Goal: Navigation & Orientation: Find specific page/section

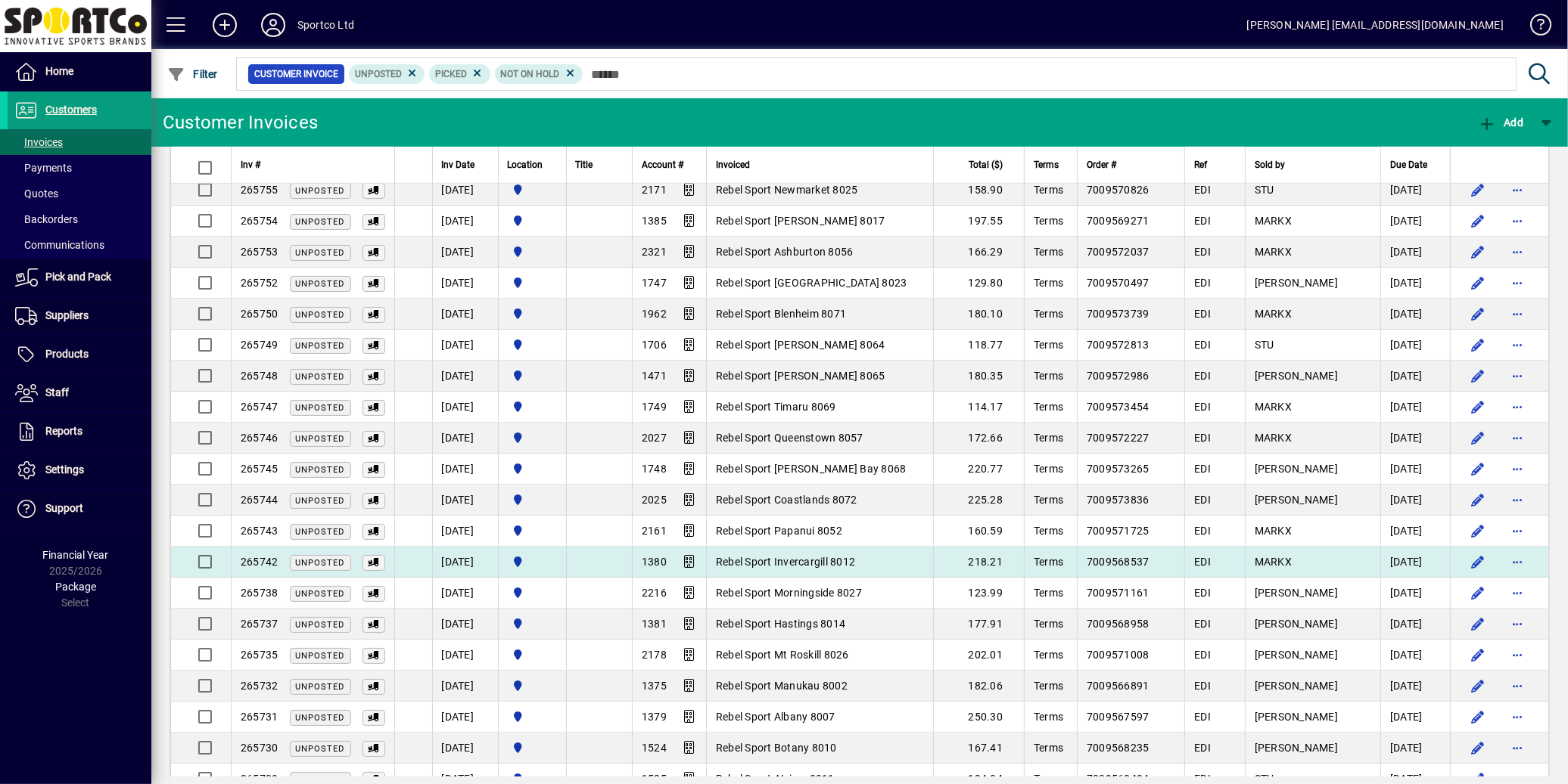
scroll to position [1279, 0]
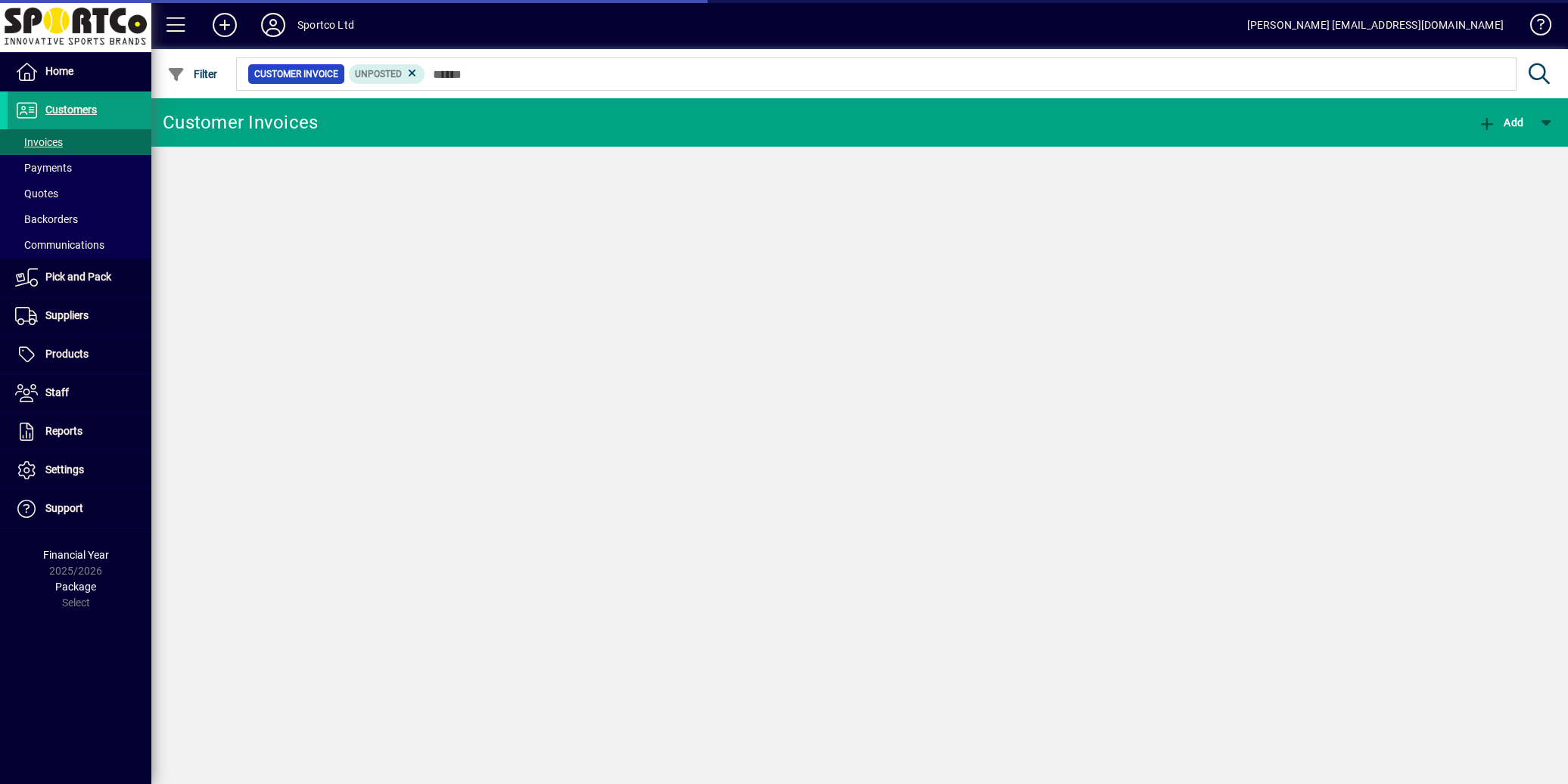
click at [274, 23] on icon at bounding box center [273, 26] width 30 height 25
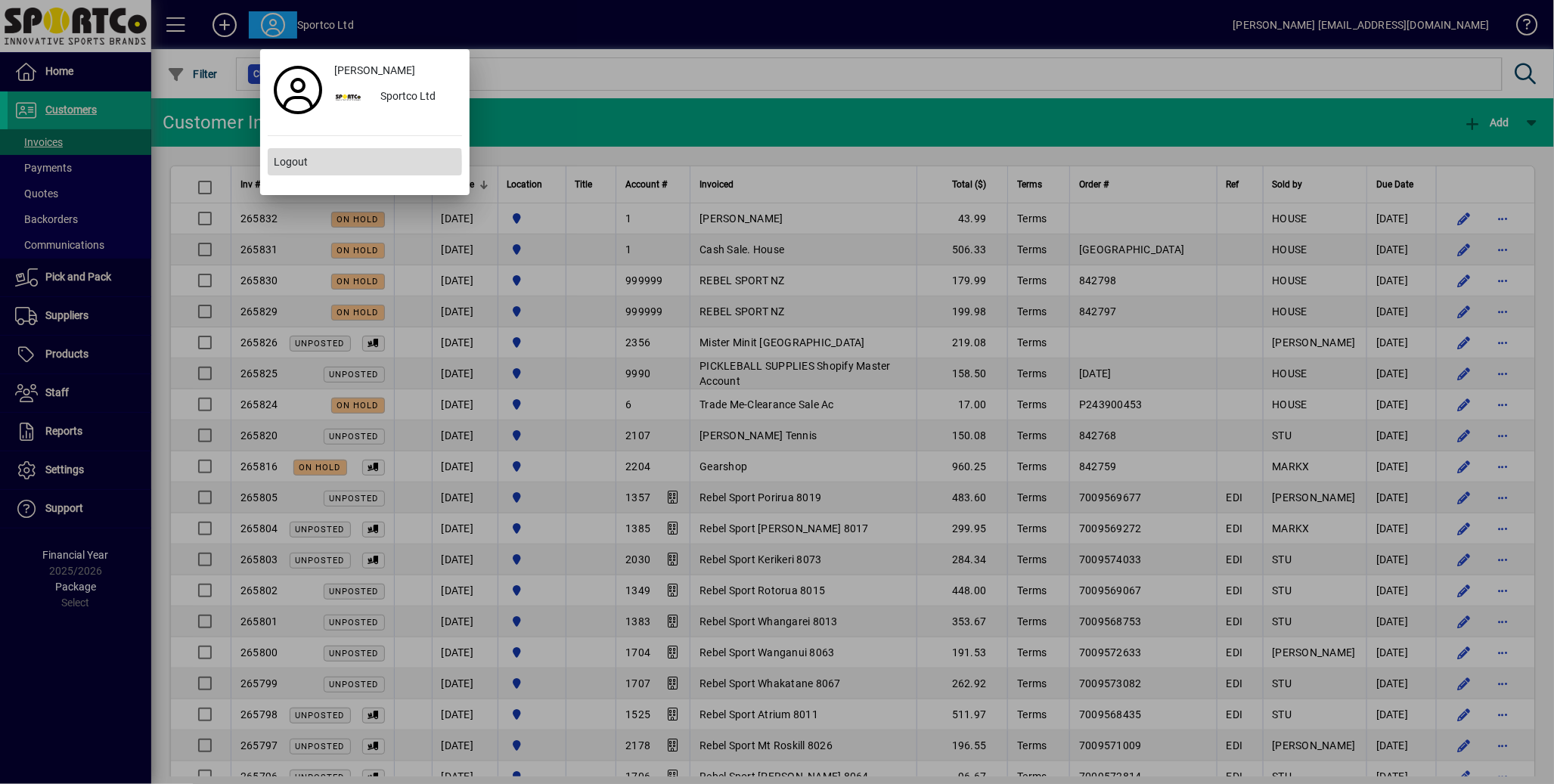
click at [296, 164] on span "Logout" at bounding box center [290, 162] width 34 height 16
